Goal: Information Seeking & Learning: Find specific page/section

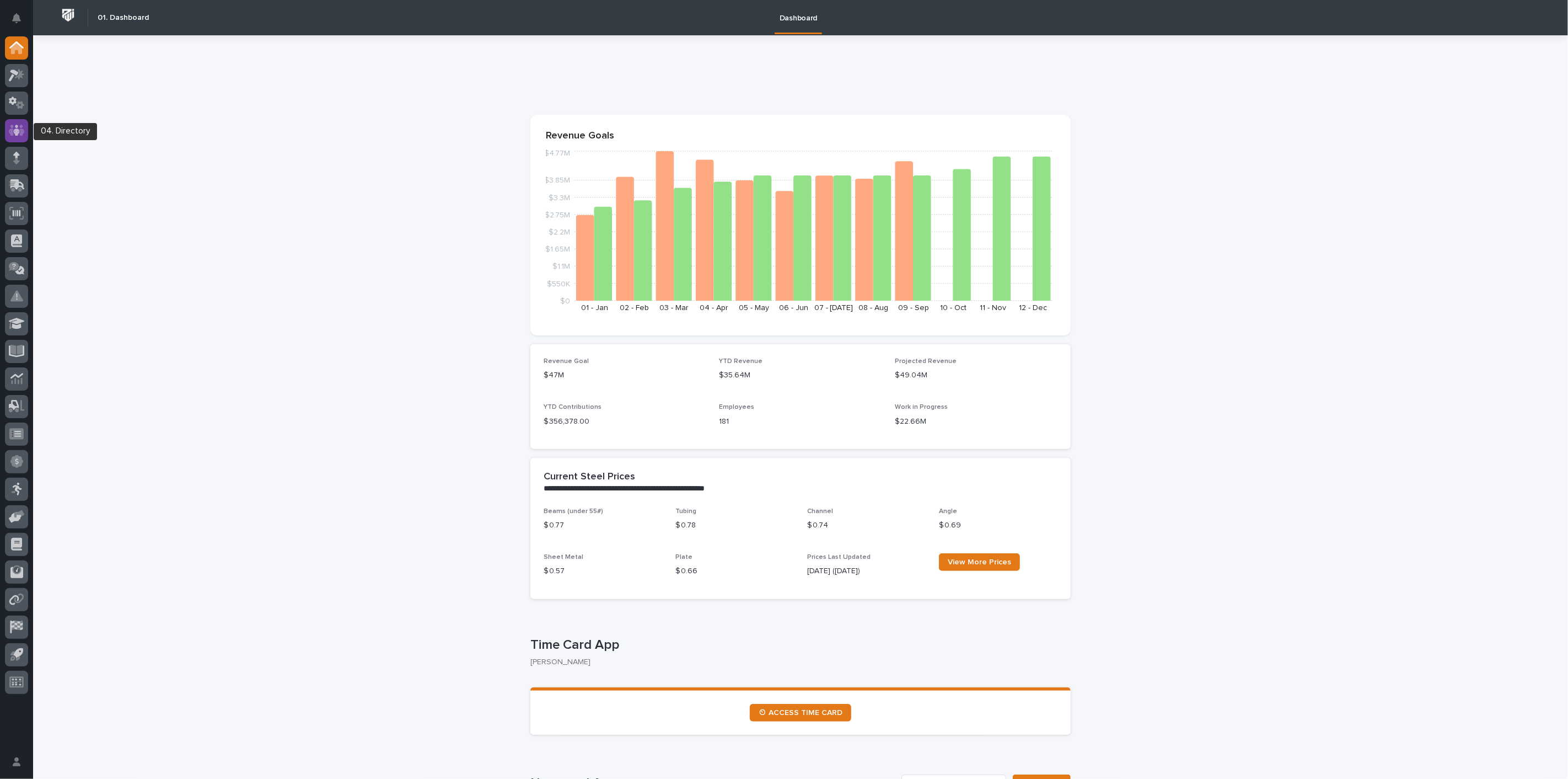
click at [17, 133] on icon at bounding box center [16, 130] width 7 height 11
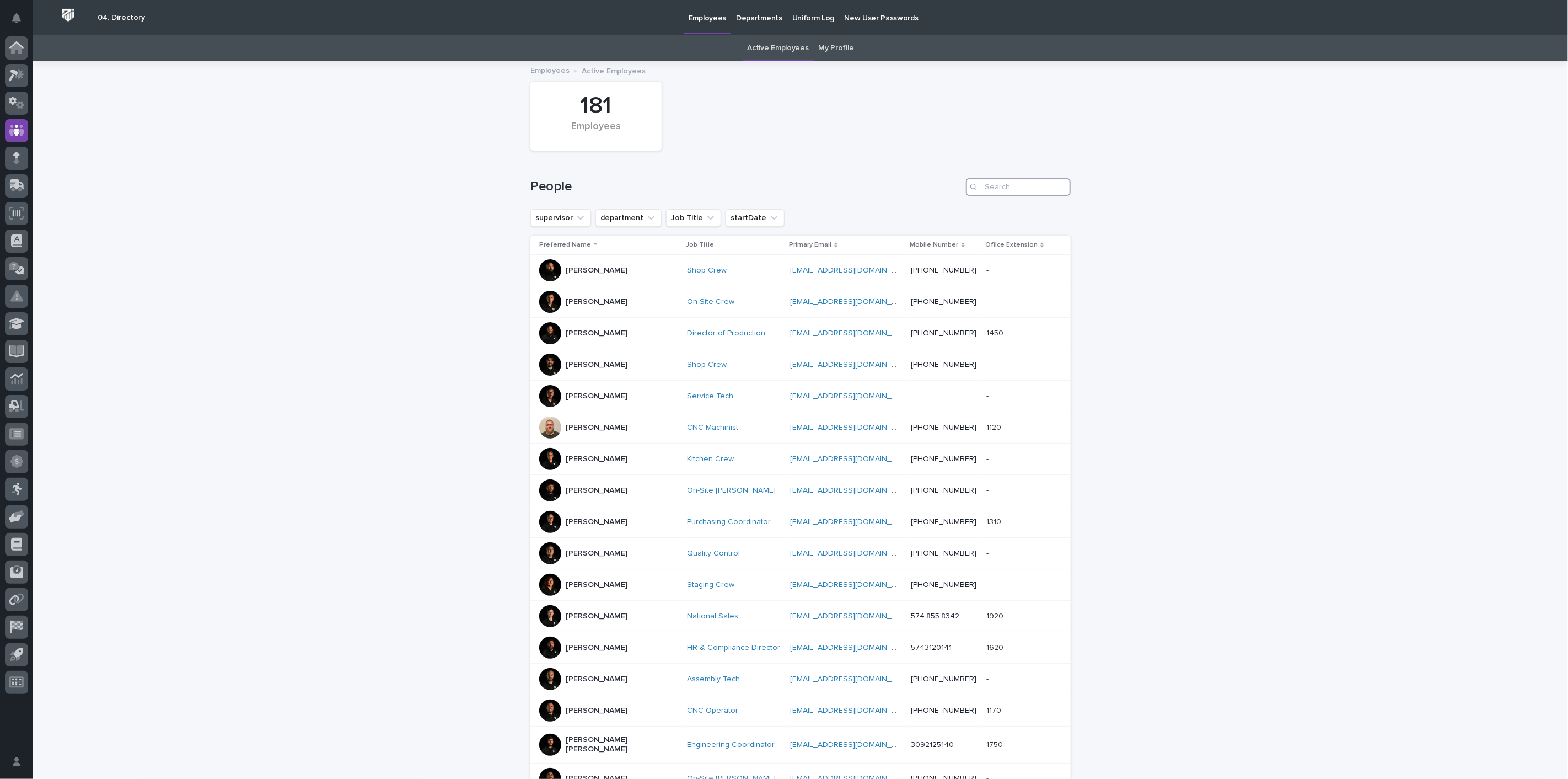
click at [995, 191] on input "Search" at bounding box center [1018, 187] width 105 height 18
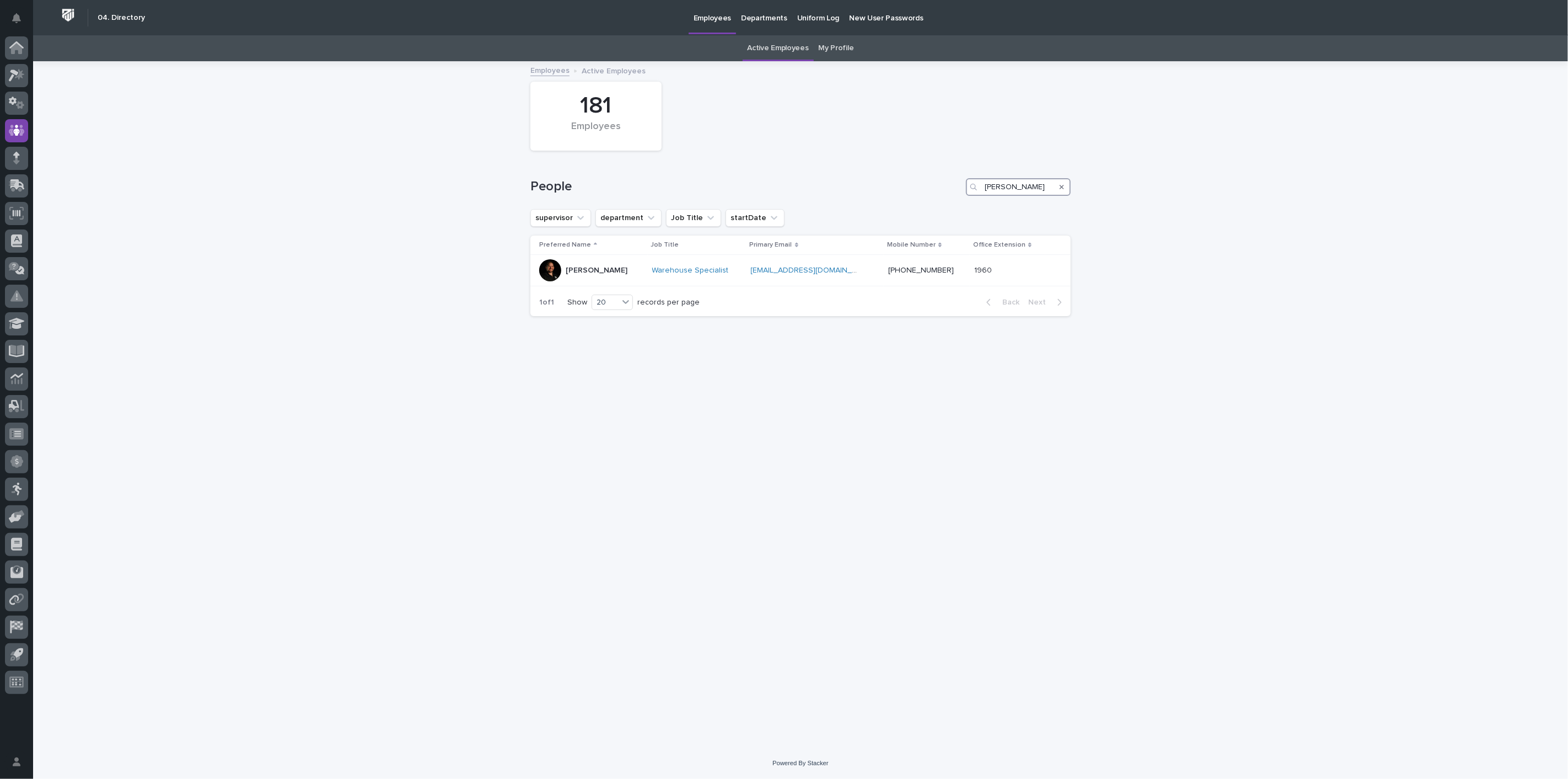
type input "[PERSON_NAME]"
click at [583, 266] on p "[PERSON_NAME]" at bounding box center [596, 270] width 61 height 9
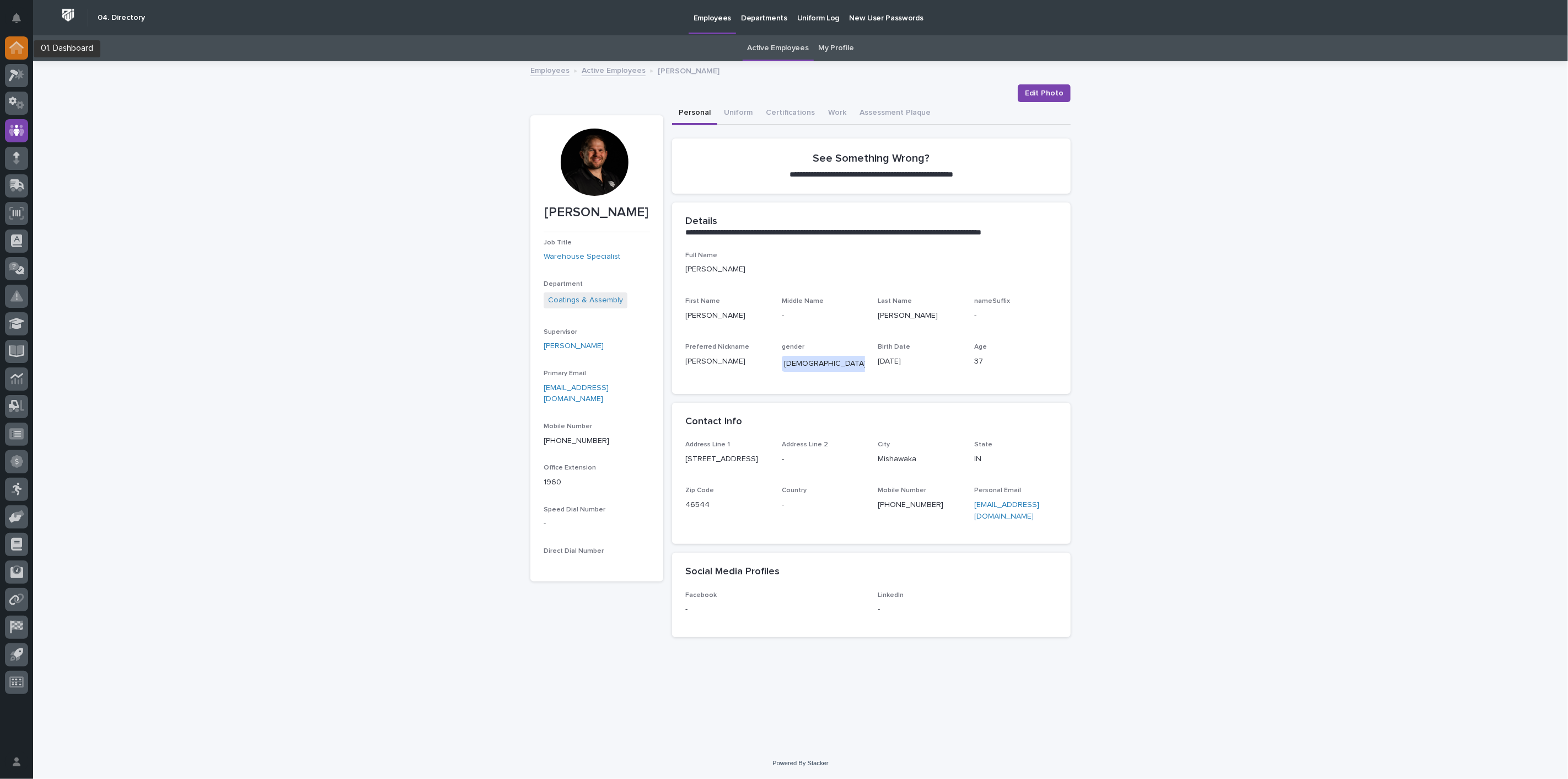
click at [9, 46] on icon at bounding box center [16, 48] width 15 height 13
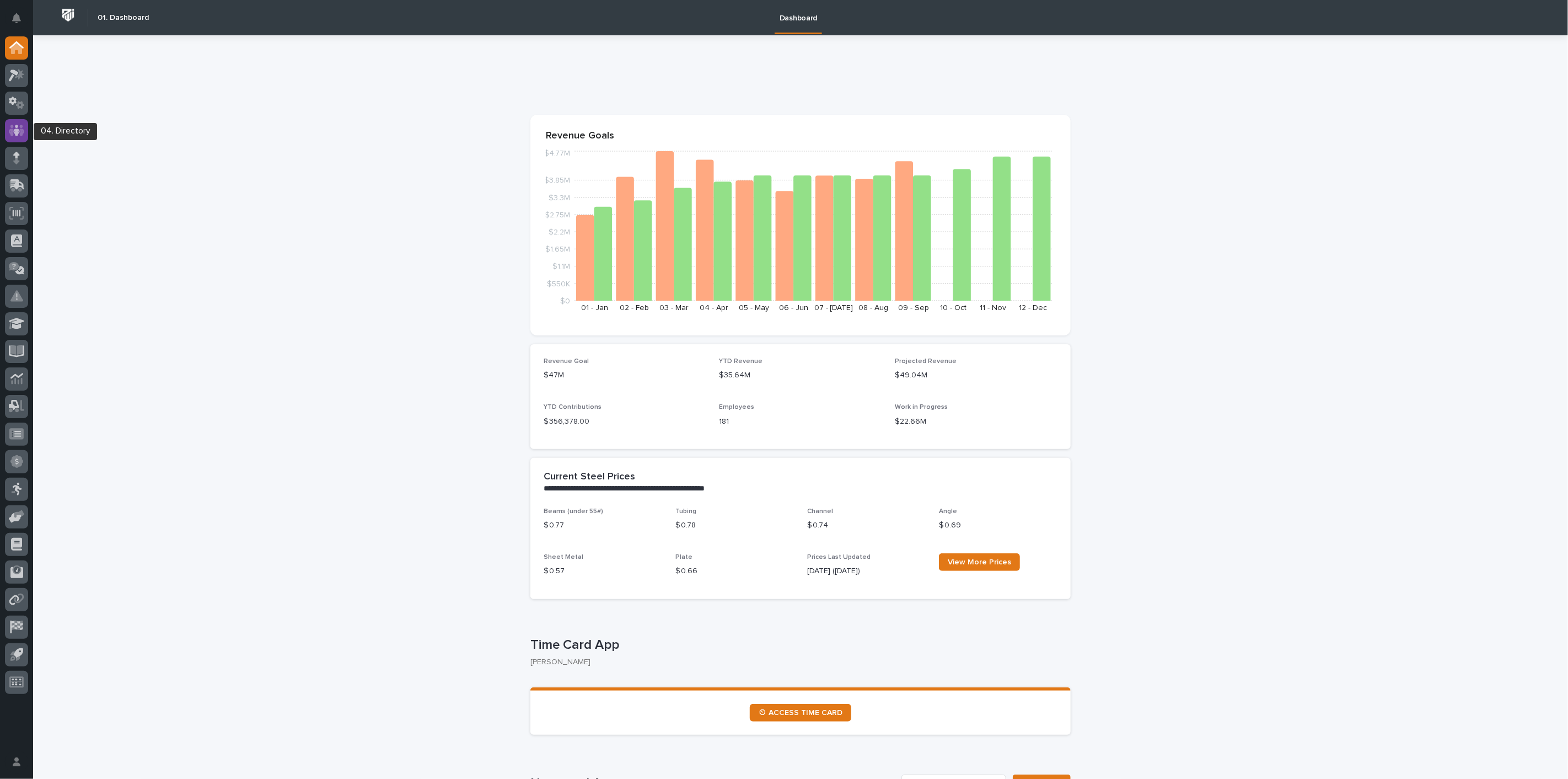
click at [13, 130] on icon at bounding box center [16, 130] width 16 height 13
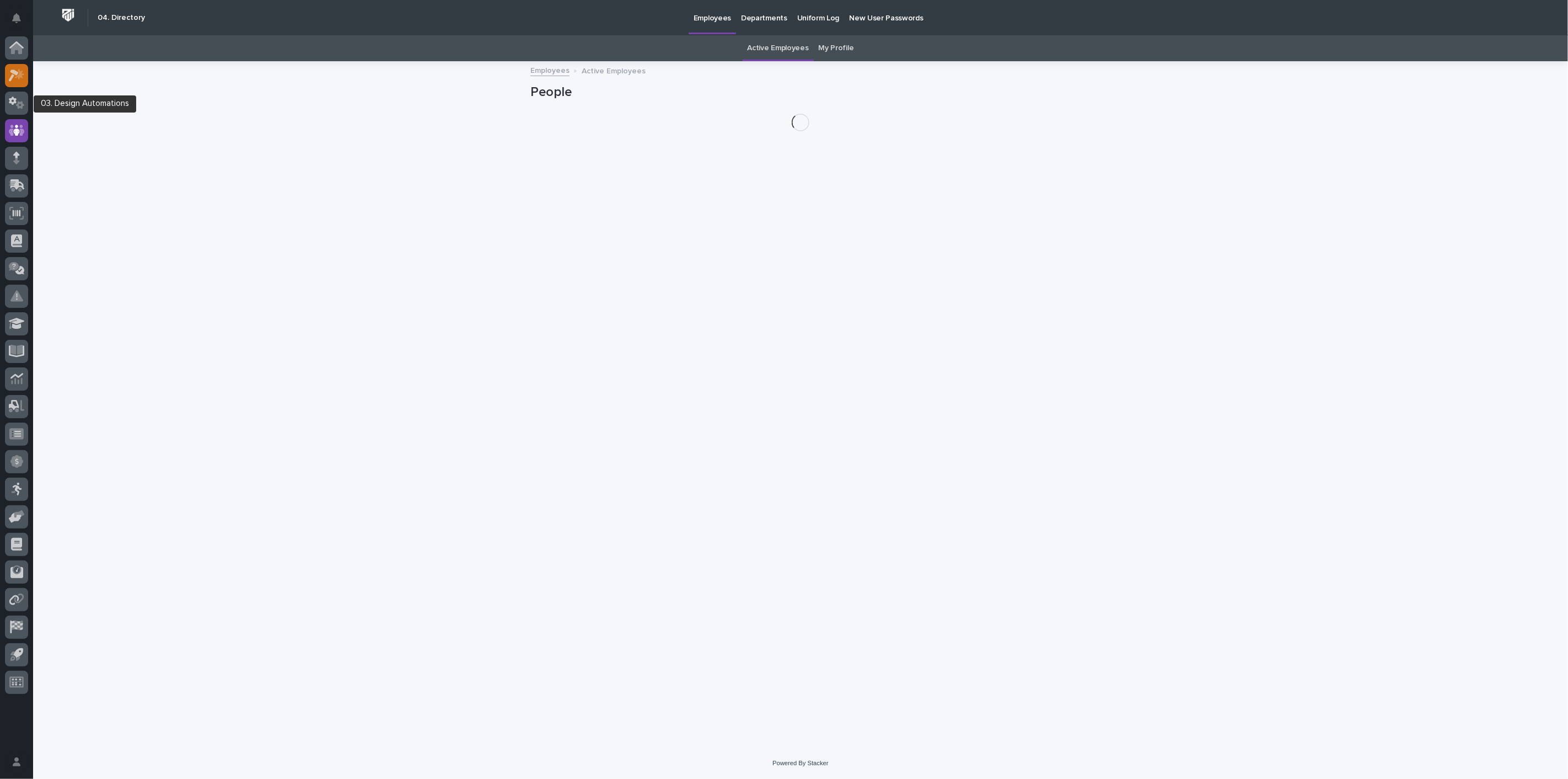
click at [18, 77] on icon at bounding box center [19, 74] width 9 height 11
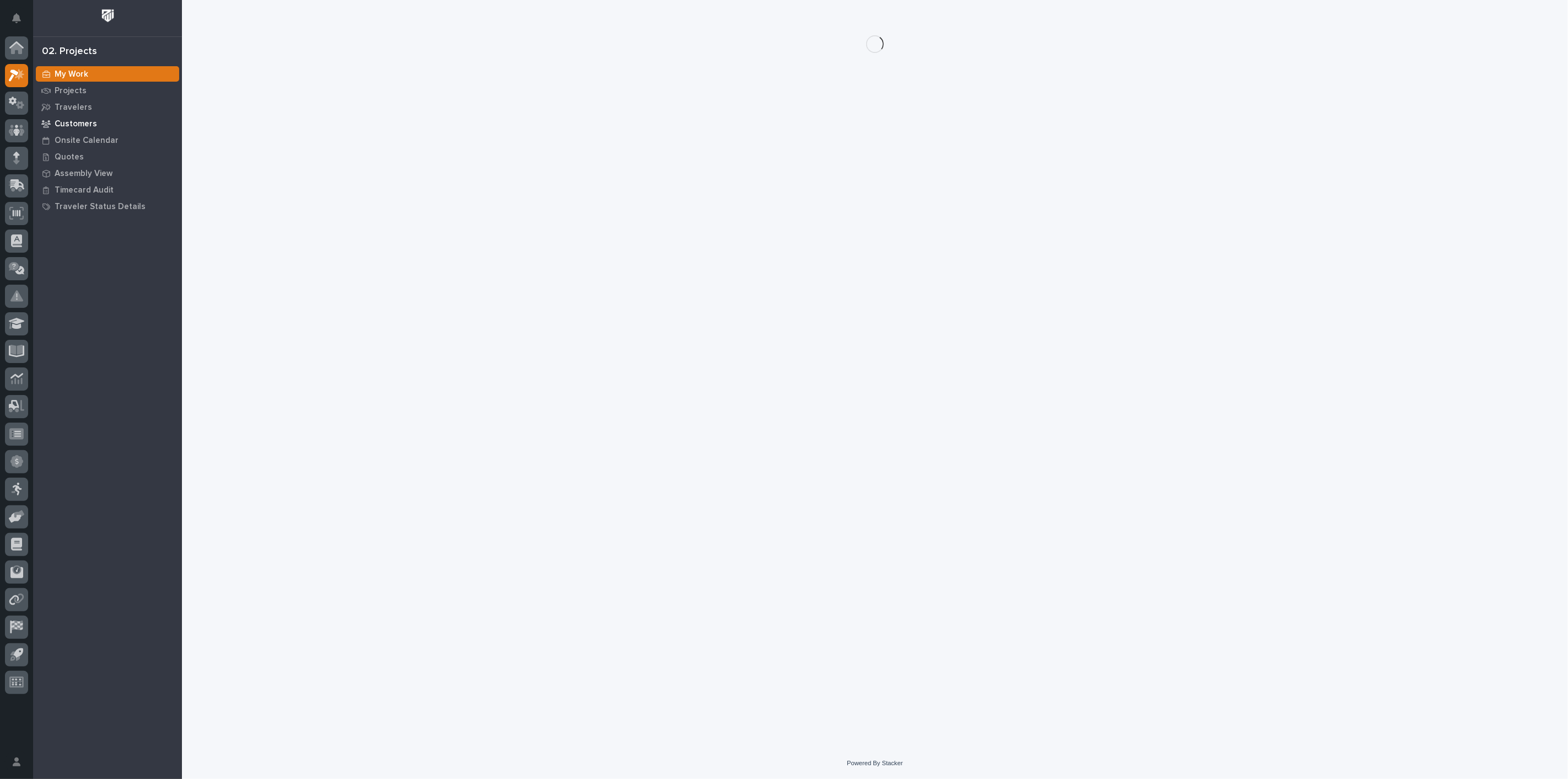
click at [68, 125] on p "Customers" at bounding box center [76, 124] width 43 height 10
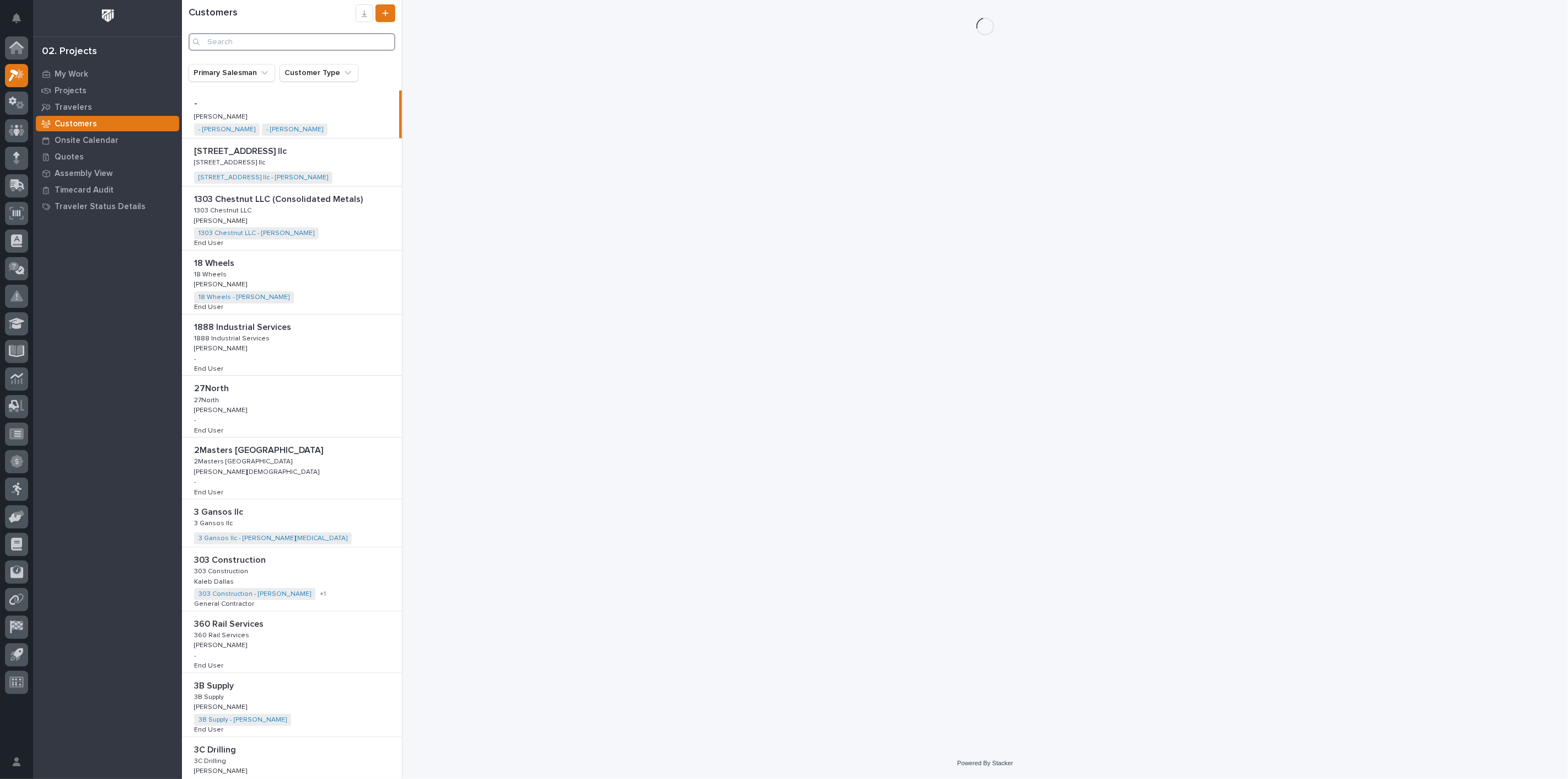
click at [239, 43] on input "Search" at bounding box center [292, 41] width 207 height 18
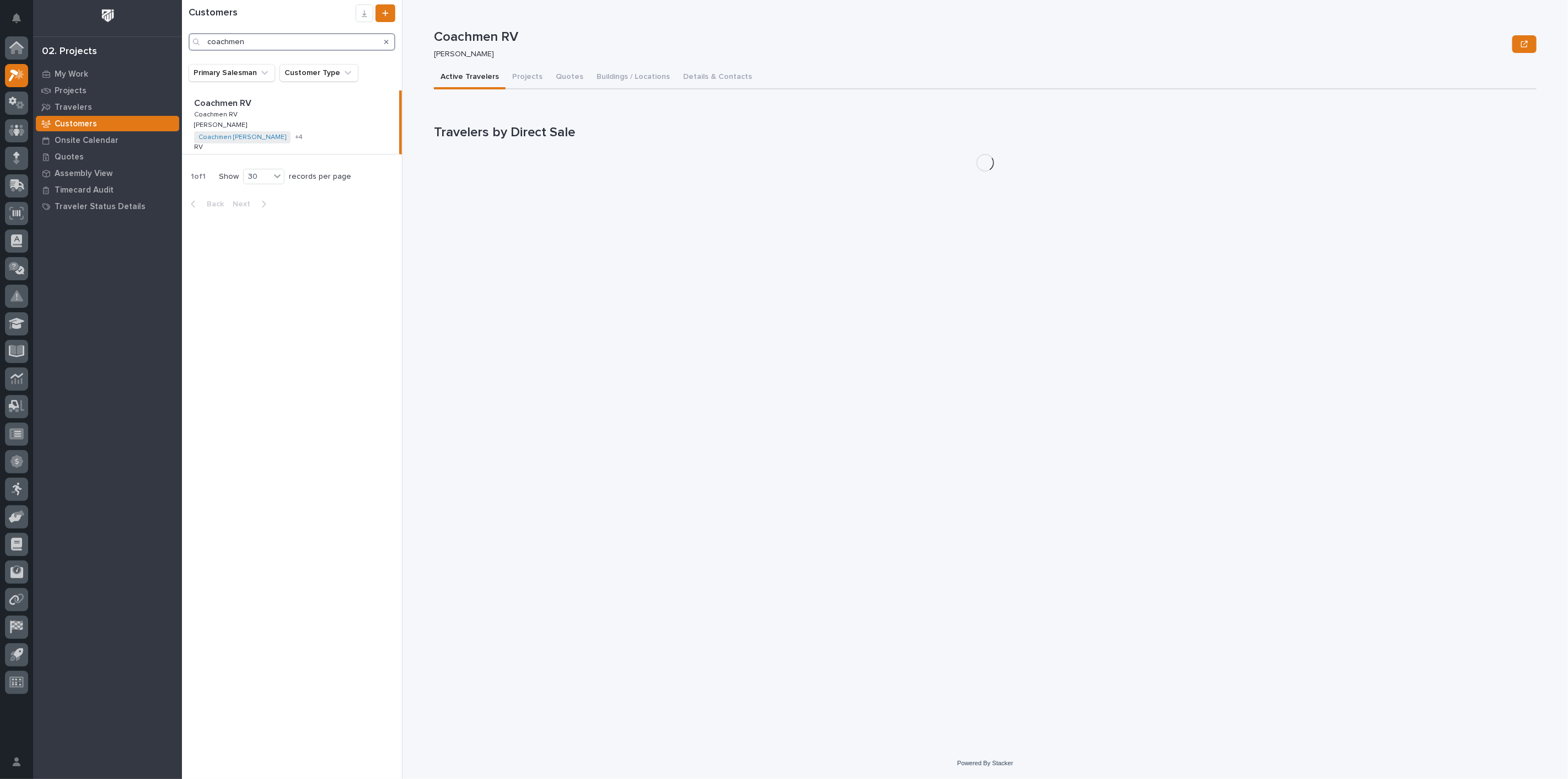
type input "coachmen"
click at [335, 116] on div "Coachmen RV Coachmen RV Coachmen RV Coachmen RV [PERSON_NAME] [PERSON_NAME] Coa…" at bounding box center [290, 122] width 217 height 63
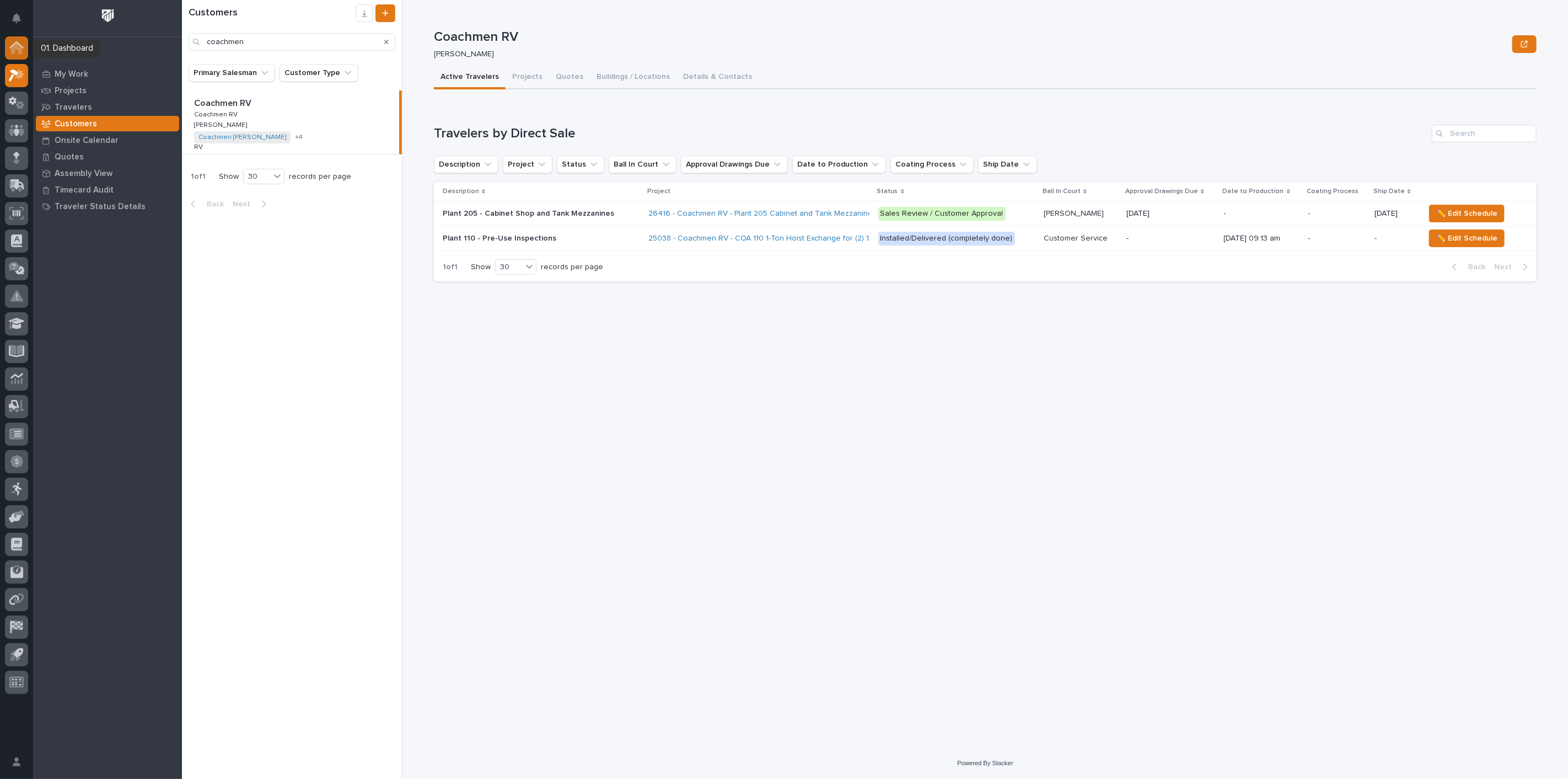
click at [14, 56] on div at bounding box center [16, 48] width 23 height 23
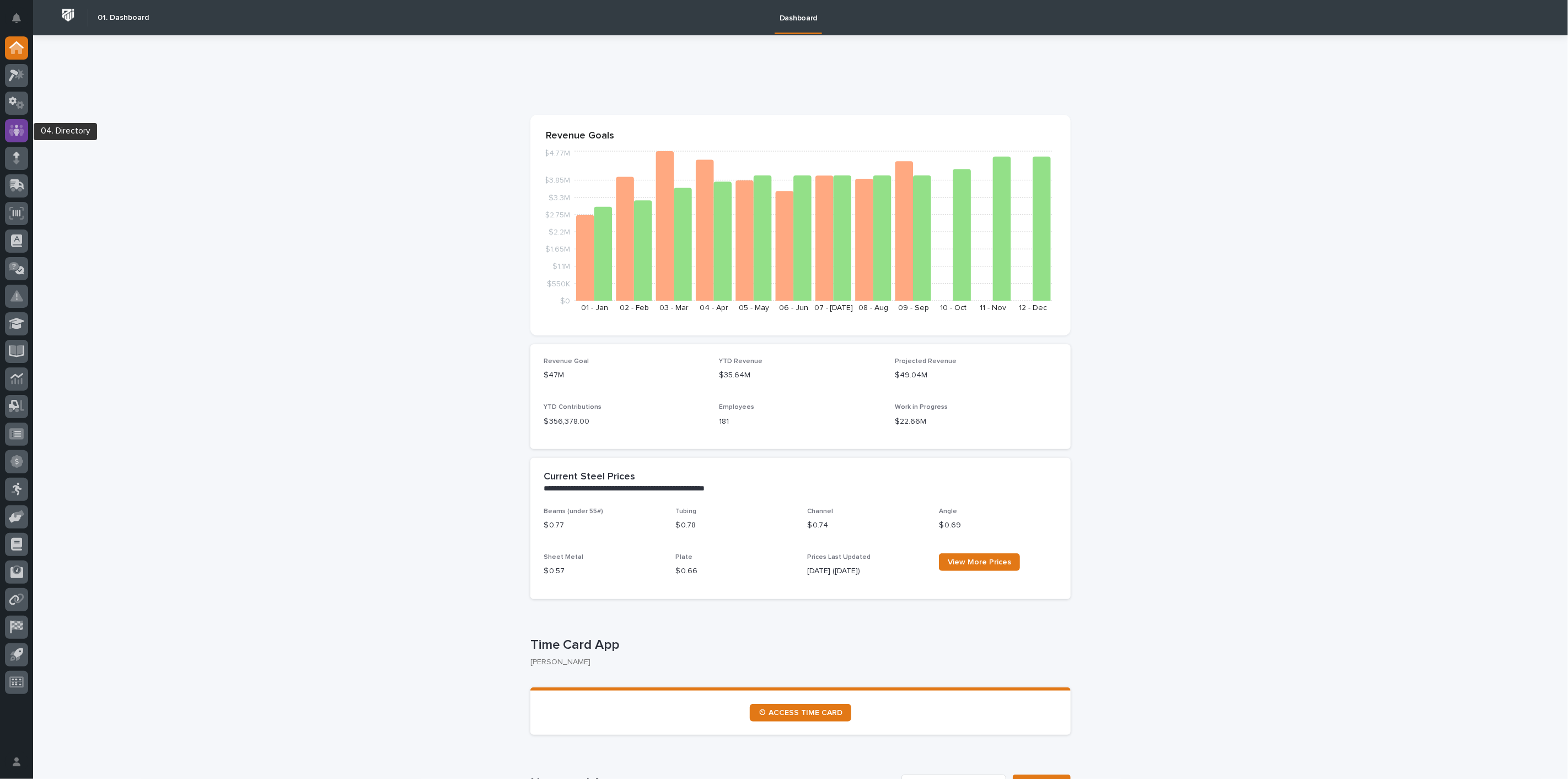
click at [21, 130] on icon at bounding box center [16, 130] width 16 height 11
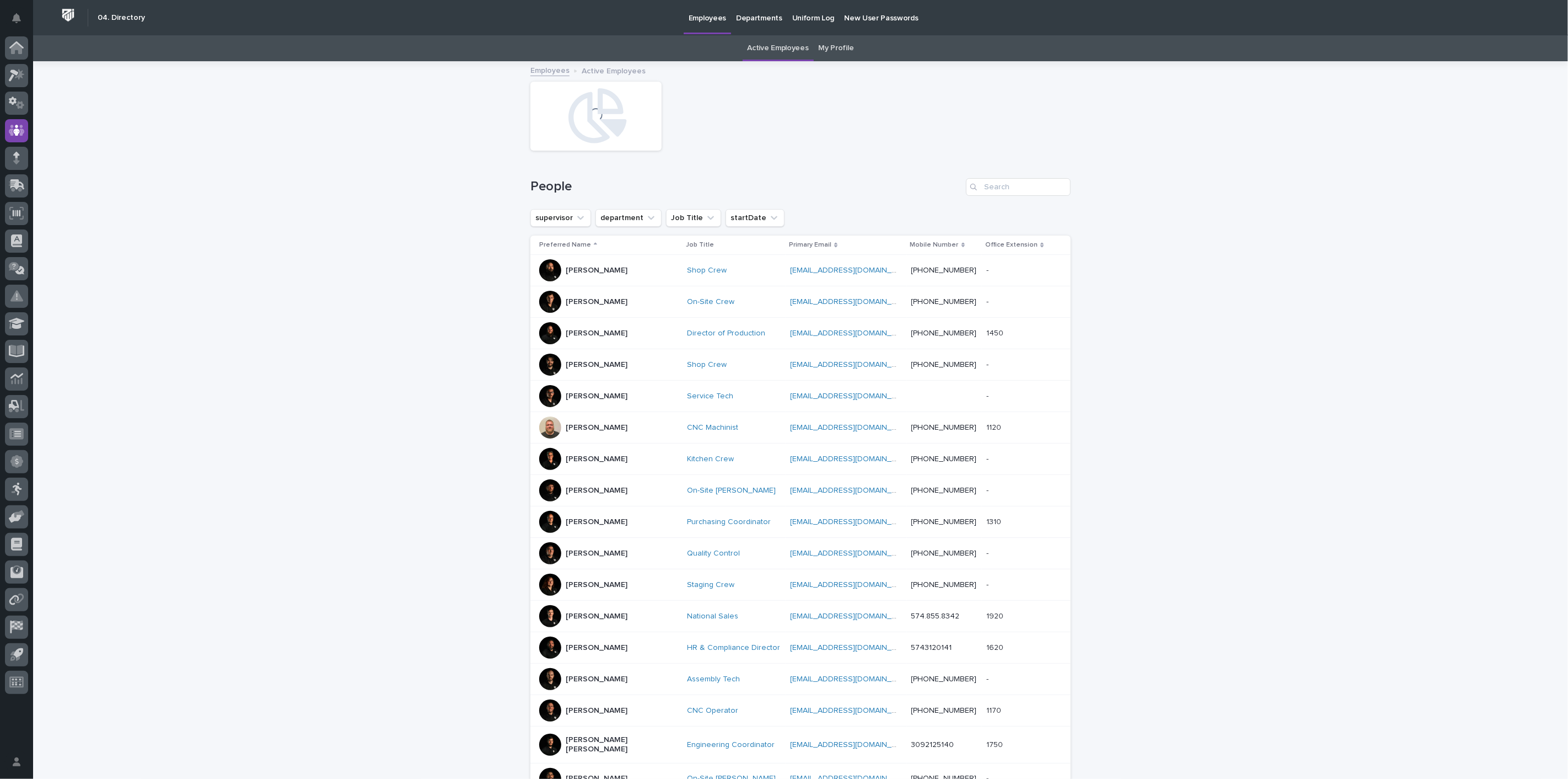
click at [835, 46] on link "My Profile" at bounding box center [836, 48] width 35 height 26
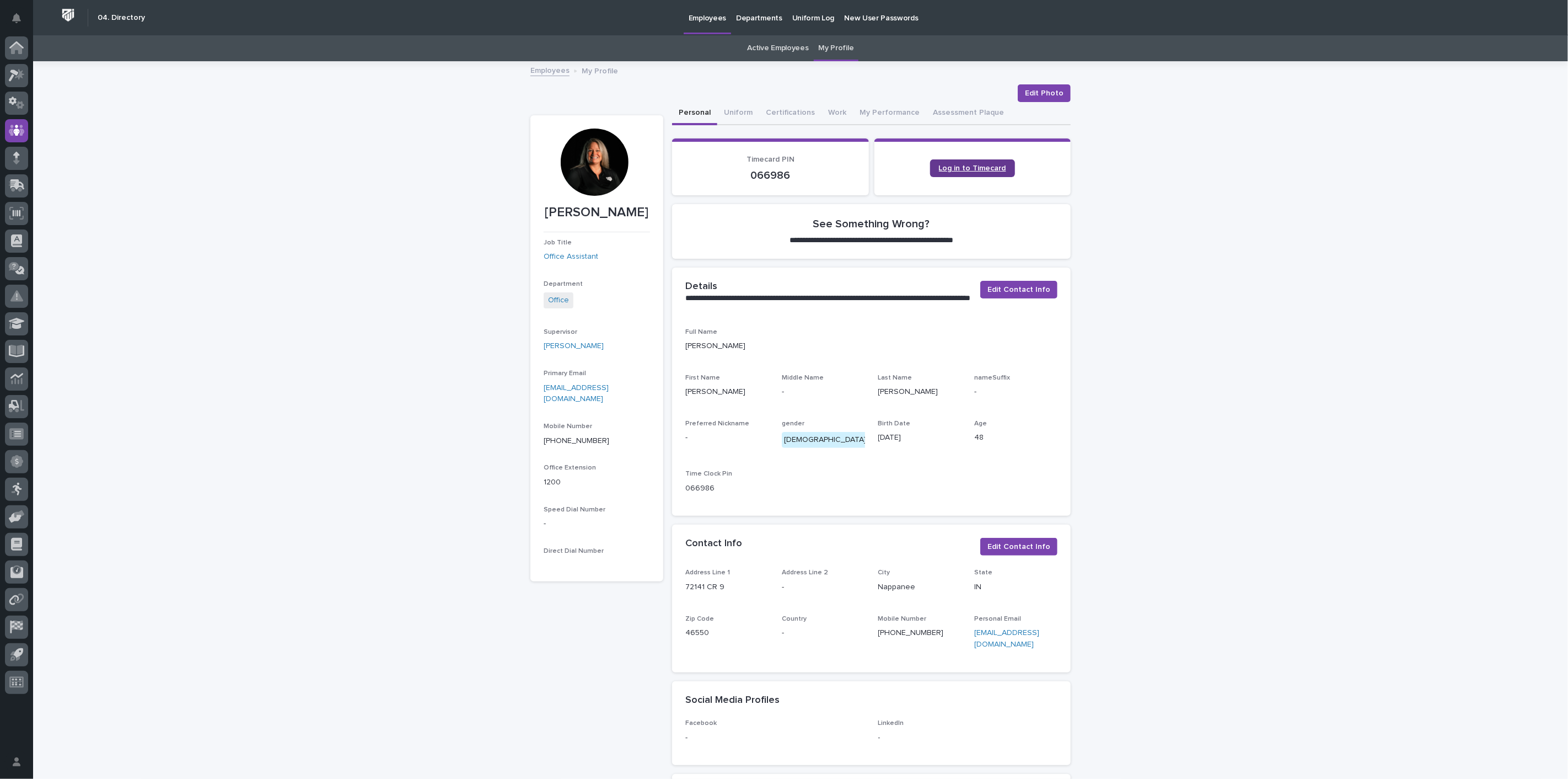
click at [978, 167] on span "Log in to Timecard" at bounding box center [973, 168] width 68 height 8
click at [21, 79] on icon at bounding box center [16, 75] width 16 height 13
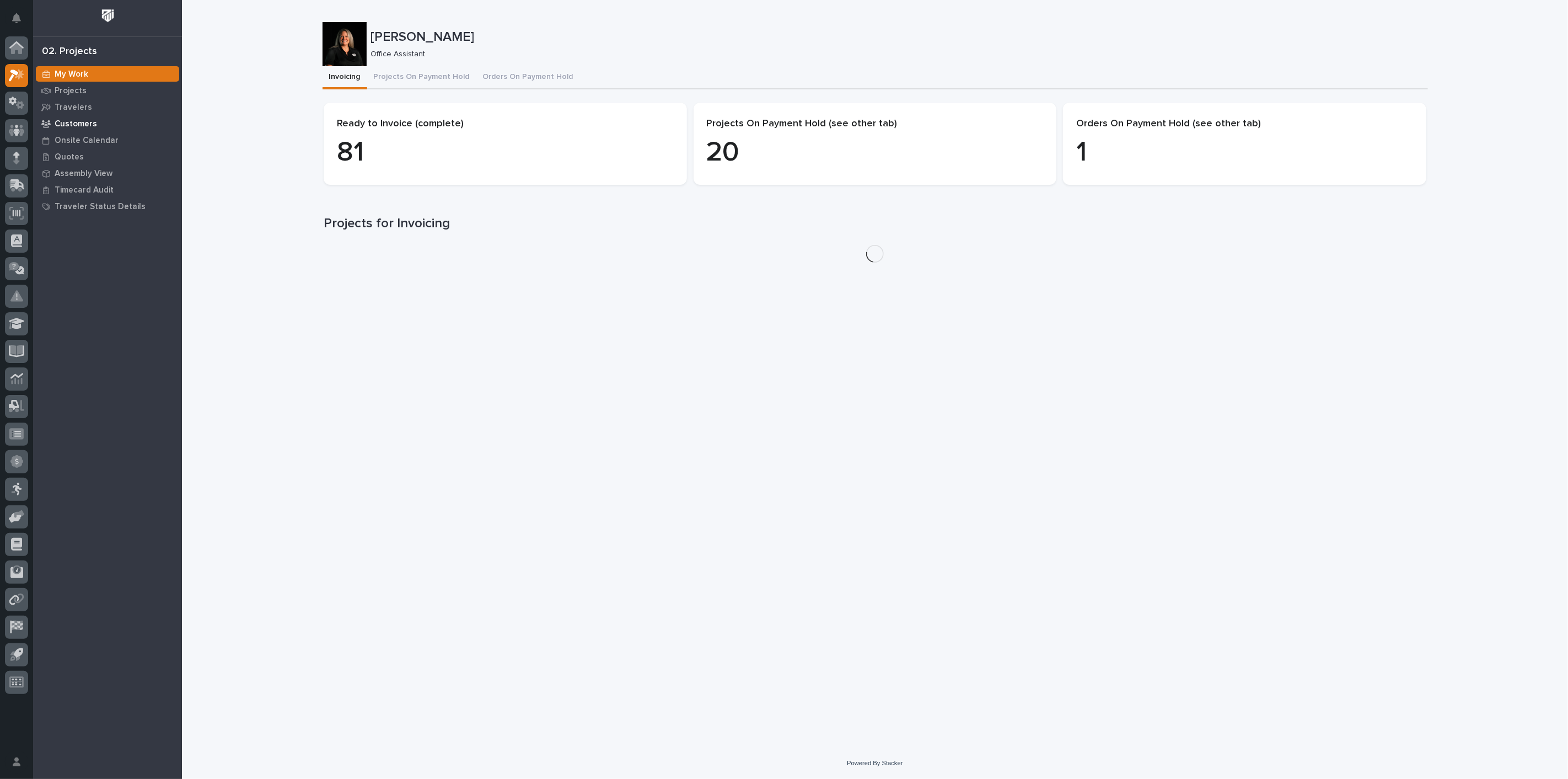
click at [71, 125] on p "Customers" at bounding box center [76, 124] width 43 height 10
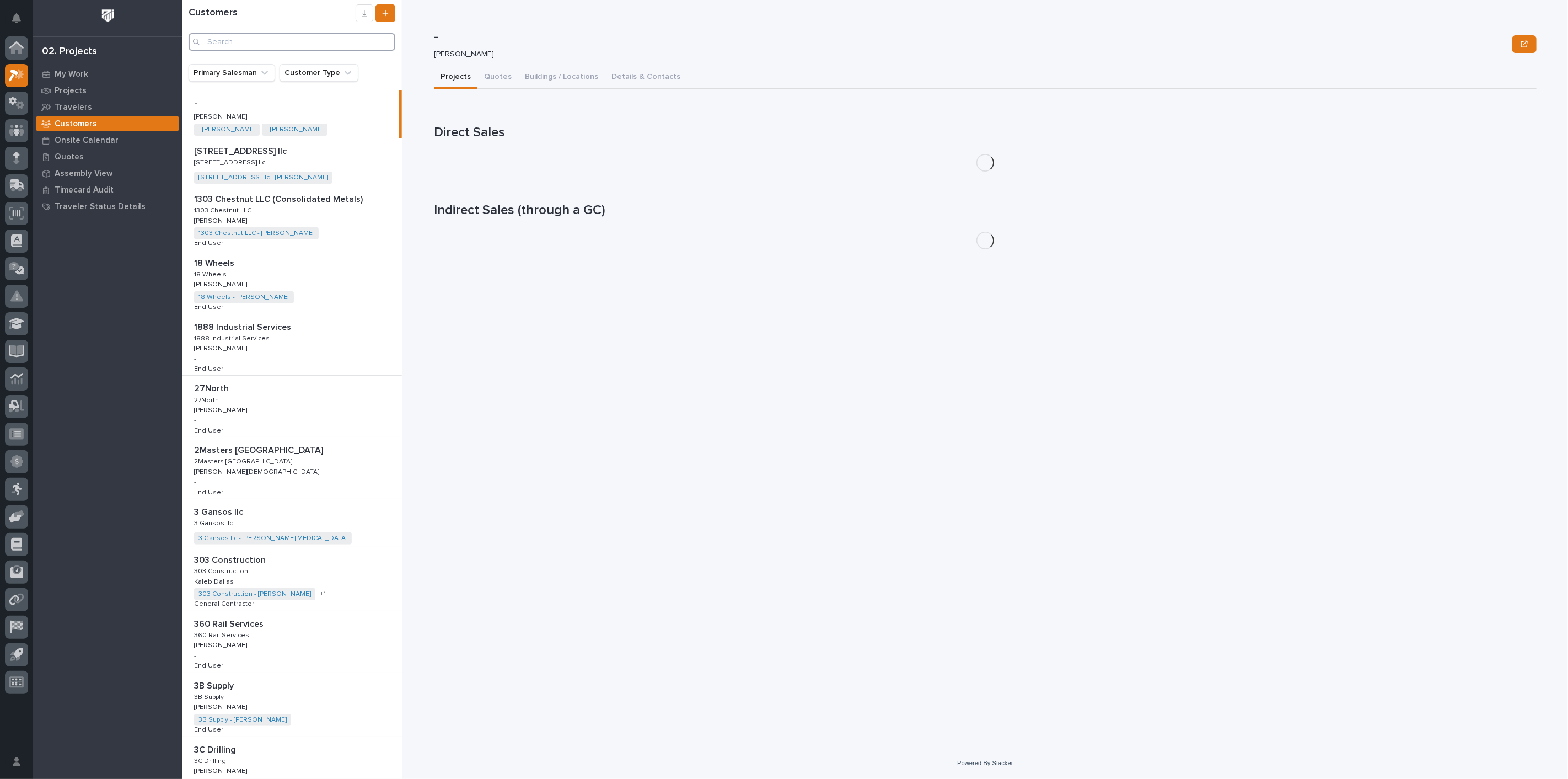
click at [250, 40] on input "Search" at bounding box center [292, 41] width 207 height 18
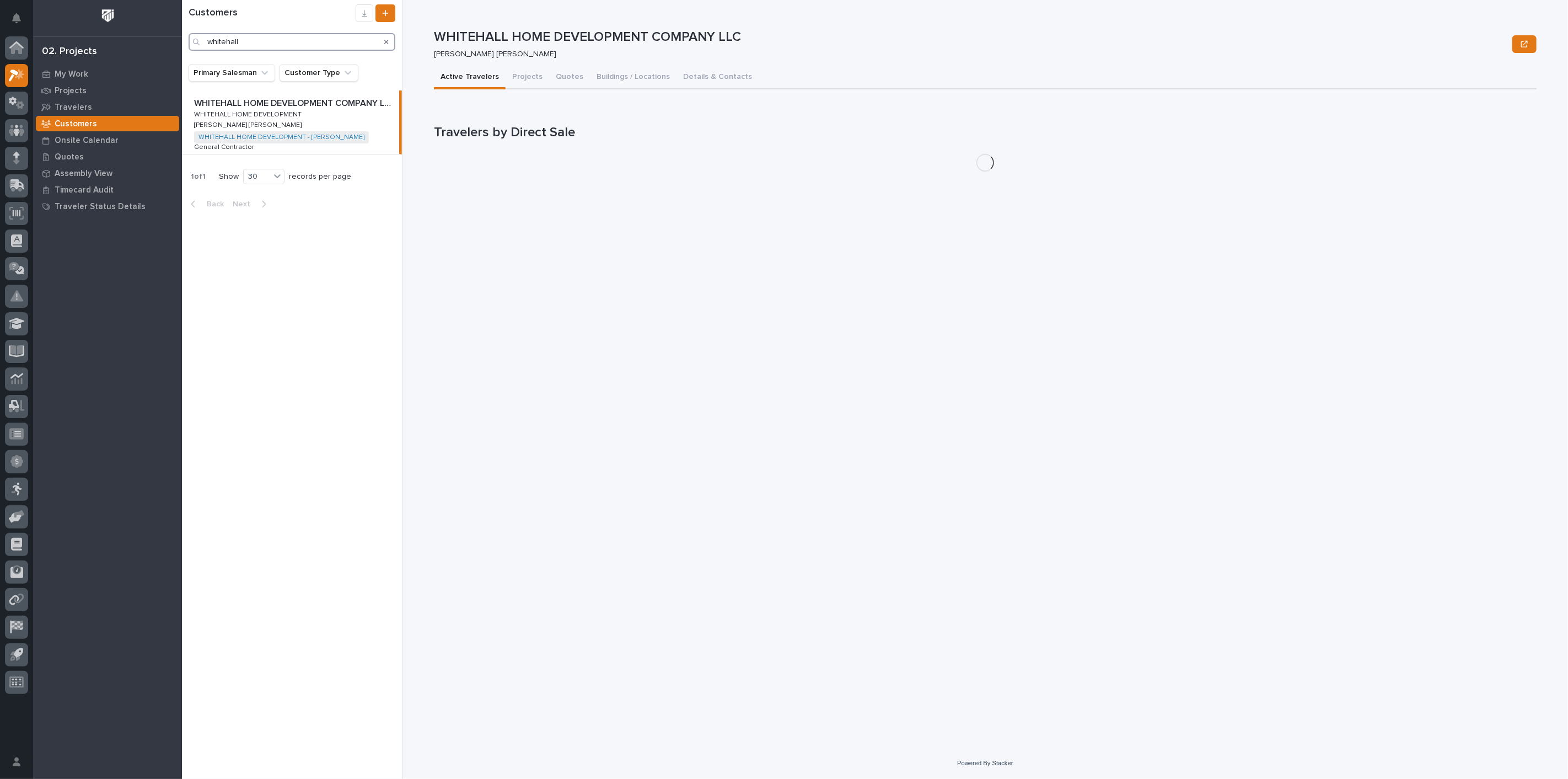
type input "whitehall"
click at [254, 102] on p "WHITEHALL HOME DEVELOPMENT COMPANY LLC" at bounding box center [294, 102] width 200 height 13
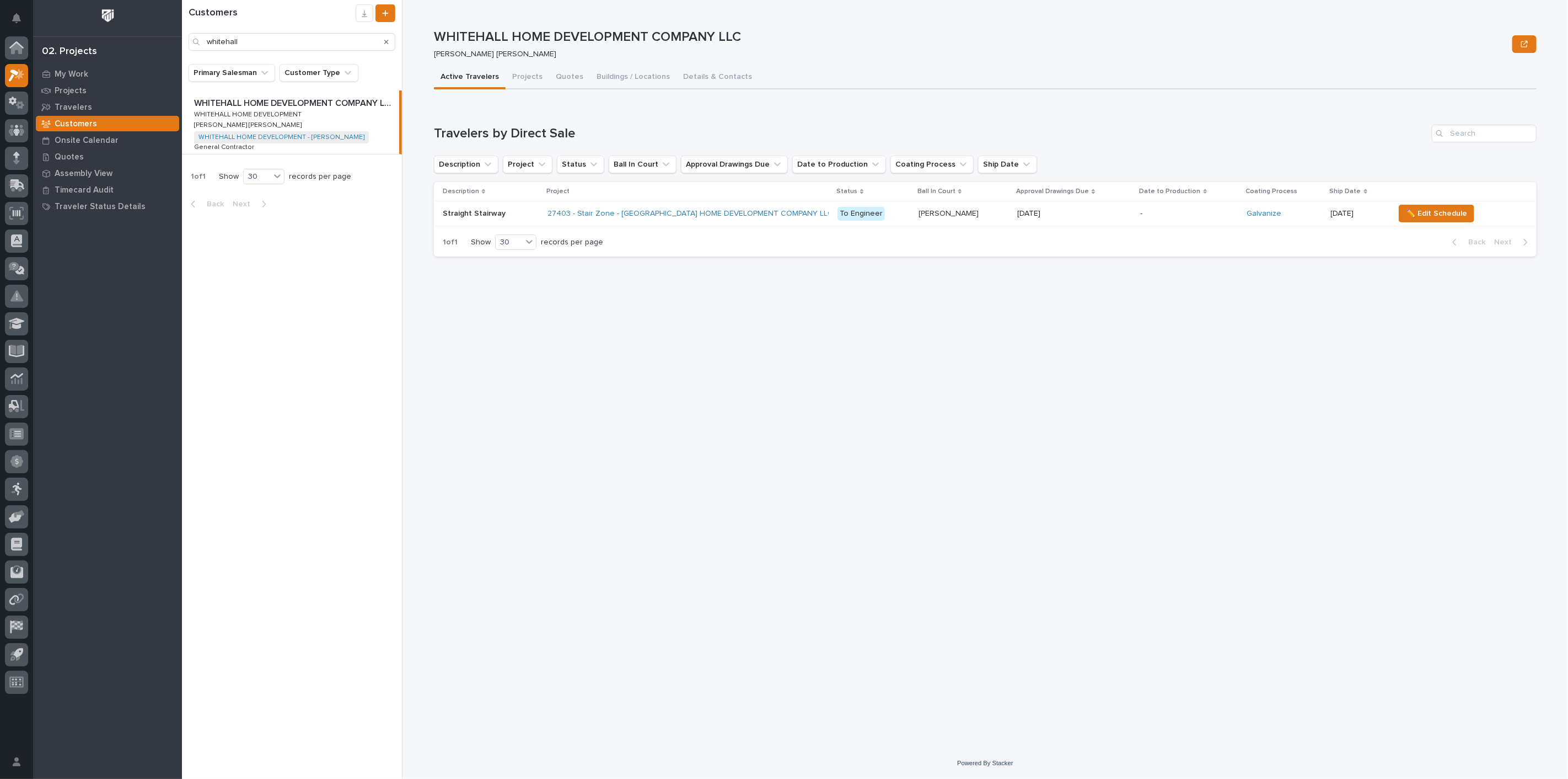
click at [346, 106] on p "WHITEHALL HOME DEVELOPMENT COMPANY LLC" at bounding box center [294, 102] width 200 height 13
